Goal: Navigation & Orientation: Find specific page/section

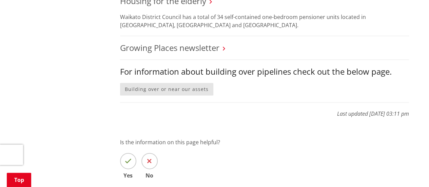
scroll to position [712, 0]
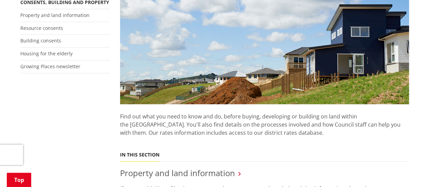
scroll to position [170, 0]
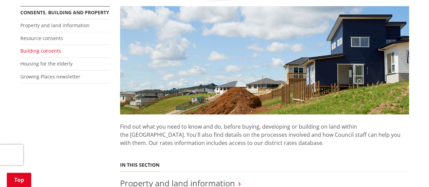
click at [36, 52] on link "Building consents" at bounding box center [40, 50] width 41 height 6
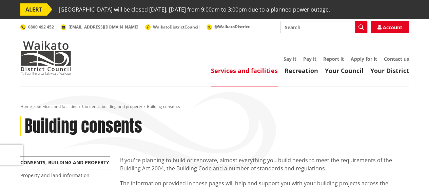
click at [305, 26] on input "Search" at bounding box center [323, 27] width 87 height 12
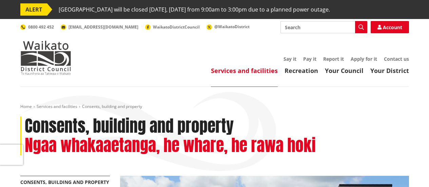
scroll to position [170, 0]
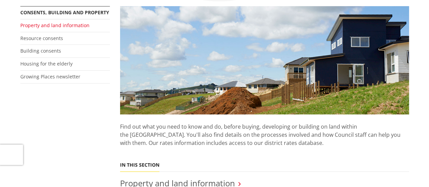
click at [66, 27] on link "Property and land information" at bounding box center [54, 25] width 69 height 6
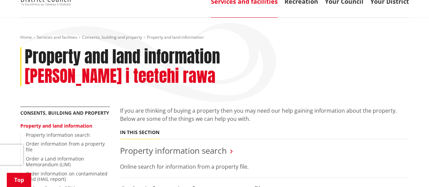
scroll to position [68, 0]
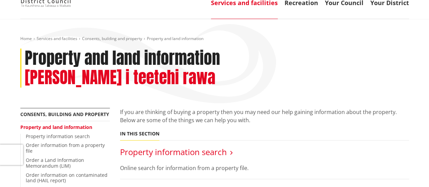
click at [216, 146] on link "Property information search" at bounding box center [173, 151] width 107 height 11
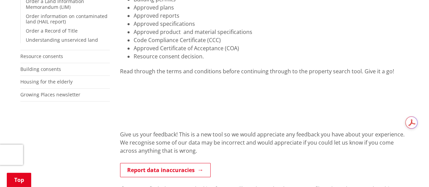
scroll to position [237, 0]
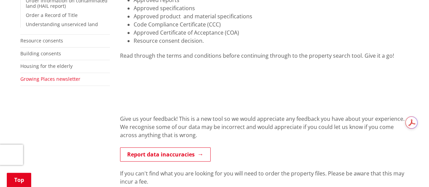
click at [46, 81] on link "Growing Places newsletter" at bounding box center [50, 79] width 60 height 6
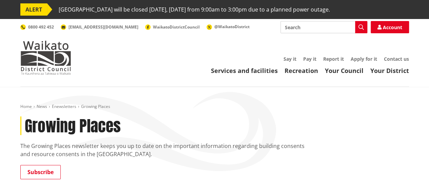
click at [298, 24] on input "Search" at bounding box center [323, 27] width 87 height 12
click at [350, 72] on link "Your Council" at bounding box center [344, 70] width 39 height 8
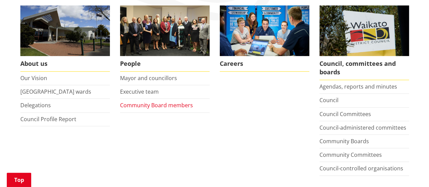
scroll to position [136, 0]
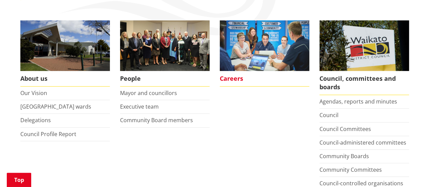
click at [241, 81] on span "Careers" at bounding box center [265, 79] width 90 height 16
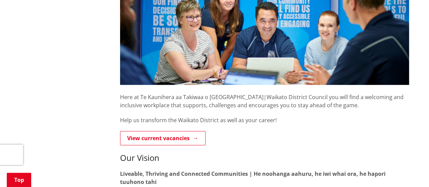
scroll to position [203, 0]
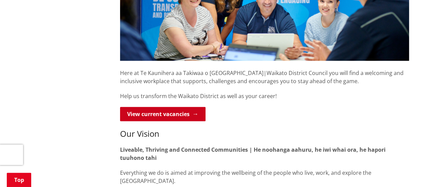
click at [164, 116] on link "View current vacancies" at bounding box center [162, 114] width 85 height 14
